Goal: Information Seeking & Learning: Find specific fact

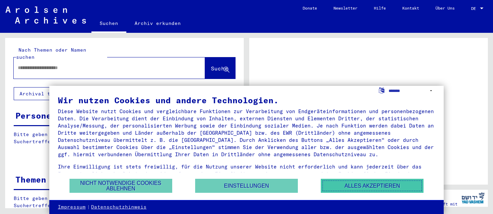
click at [390, 182] on button "Alles akzeptieren" at bounding box center [372, 186] width 103 height 14
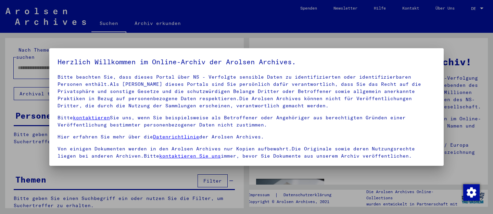
scroll to position [55, 0]
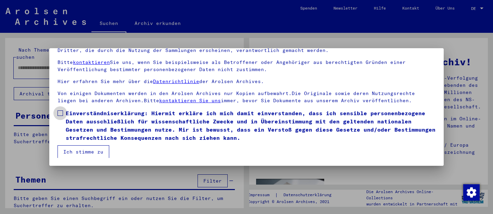
click at [61, 113] on span at bounding box center [60, 113] width 5 height 5
click at [81, 151] on button "Ich stimme zu" at bounding box center [84, 152] width 52 height 13
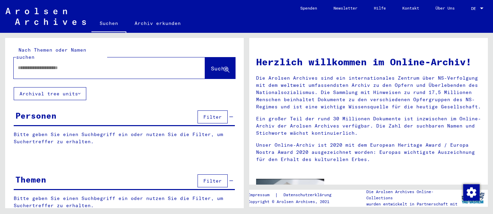
click at [84, 64] on input "text" at bounding box center [101, 67] width 167 height 7
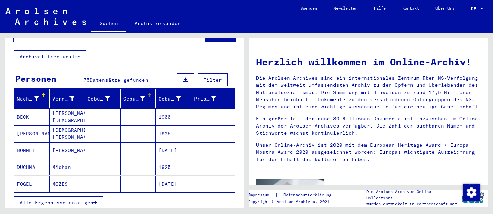
scroll to position [74, 0]
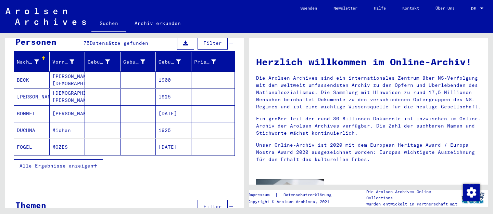
click at [76, 163] on span "Alle Ergebnisse anzeigen" at bounding box center [57, 166] width 74 height 6
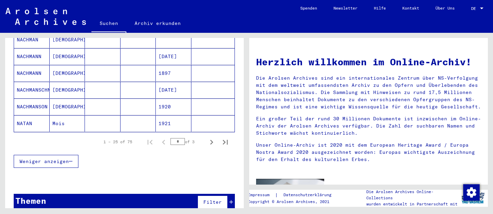
scroll to position [0, 0]
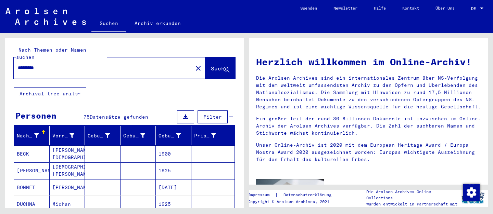
click at [79, 87] on button "Archival tree units" at bounding box center [50, 93] width 73 height 13
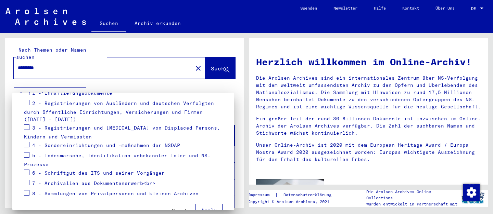
scroll to position [111, 0]
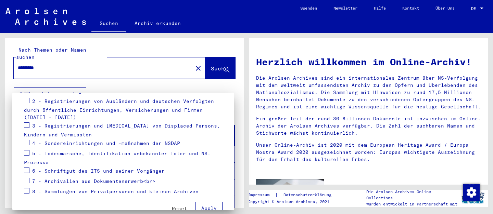
click at [72, 64] on div at bounding box center [246, 107] width 493 height 214
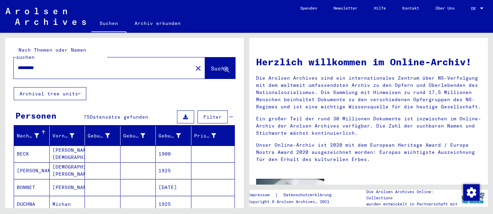
click at [26, 64] on input "*********" at bounding box center [101, 67] width 167 height 7
type input "****"
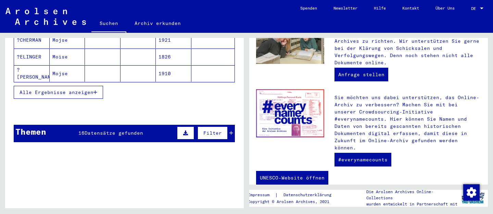
scroll to position [148, 0]
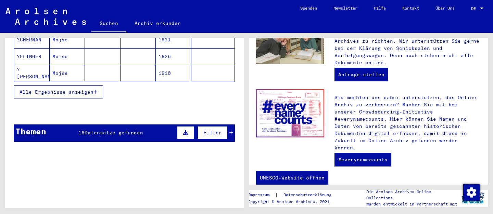
click at [188, 131] on icon at bounding box center [185, 133] width 5 height 5
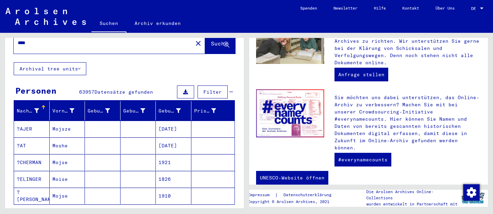
scroll to position [0, 0]
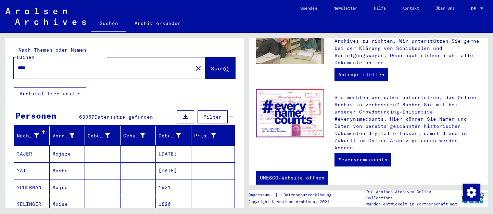
click at [55, 88] on button "Archival tree units" at bounding box center [50, 93] width 73 height 13
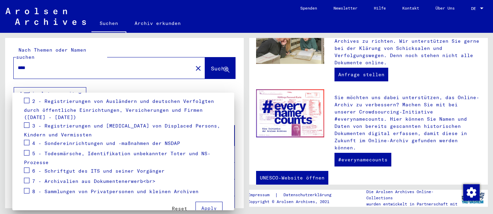
scroll to position [126, 0]
